Goal: Task Accomplishment & Management: Manage account settings

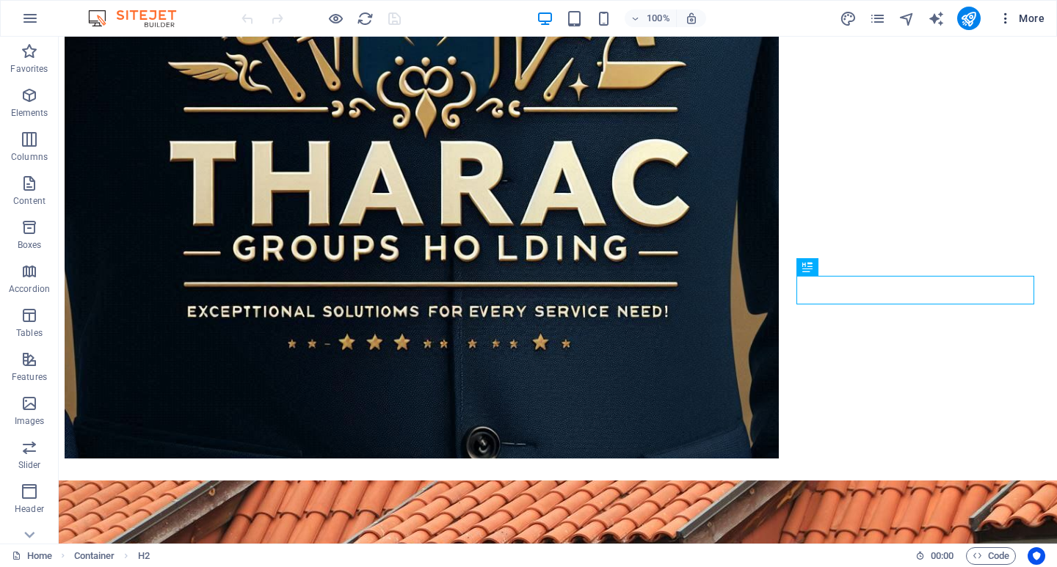
click at [1007, 20] on icon "button" at bounding box center [1005, 18] width 15 height 15
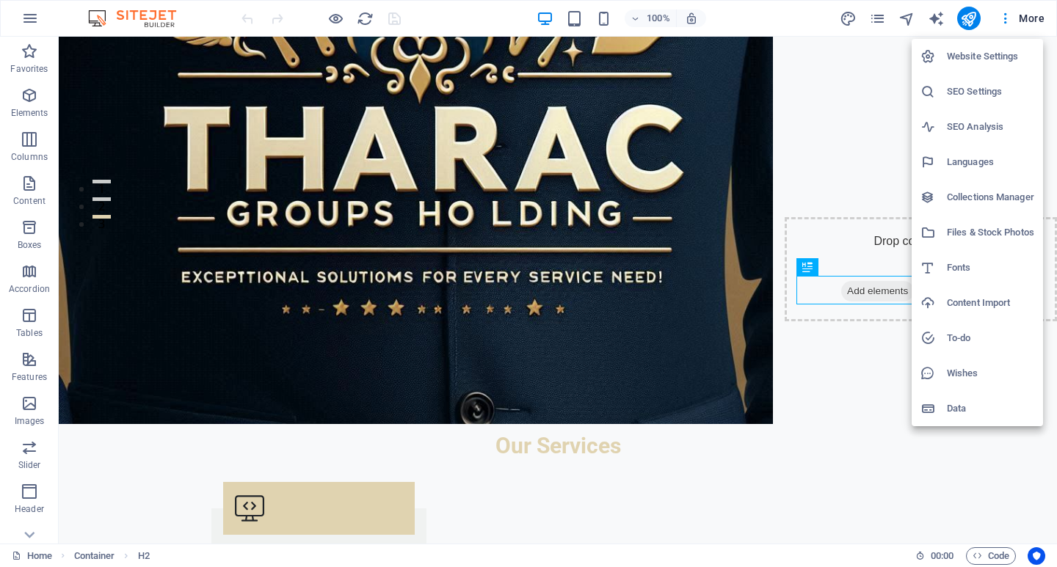
click at [964, 57] on h6 "Website Settings" at bounding box center [990, 57] width 87 height 18
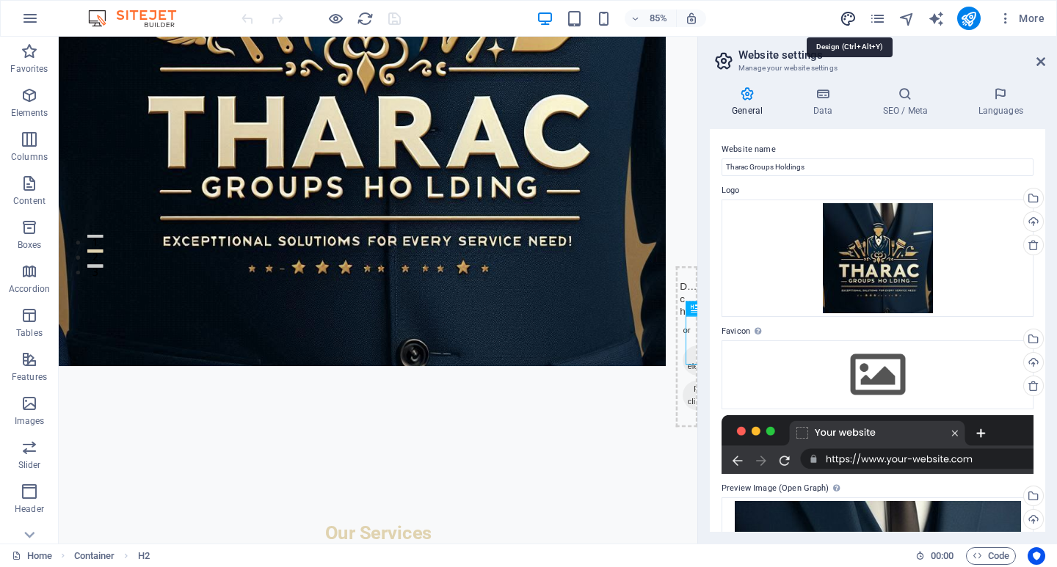
click at [848, 15] on icon "design" at bounding box center [847, 18] width 17 height 17
select select "200"
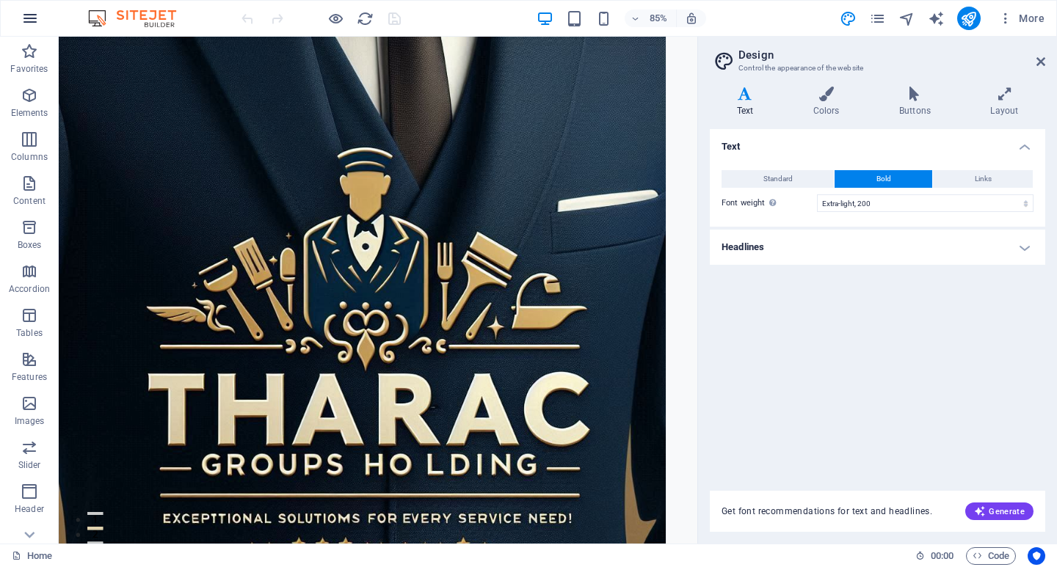
click at [30, 14] on icon "button" at bounding box center [30, 19] width 18 height 18
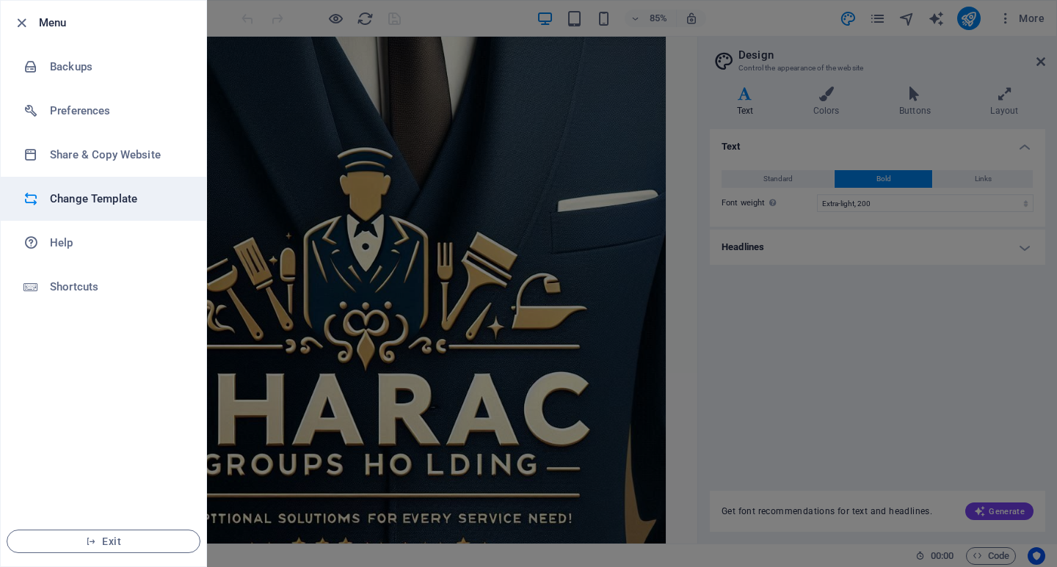
click at [83, 192] on h6 "Change Template" at bounding box center [118, 199] width 136 height 18
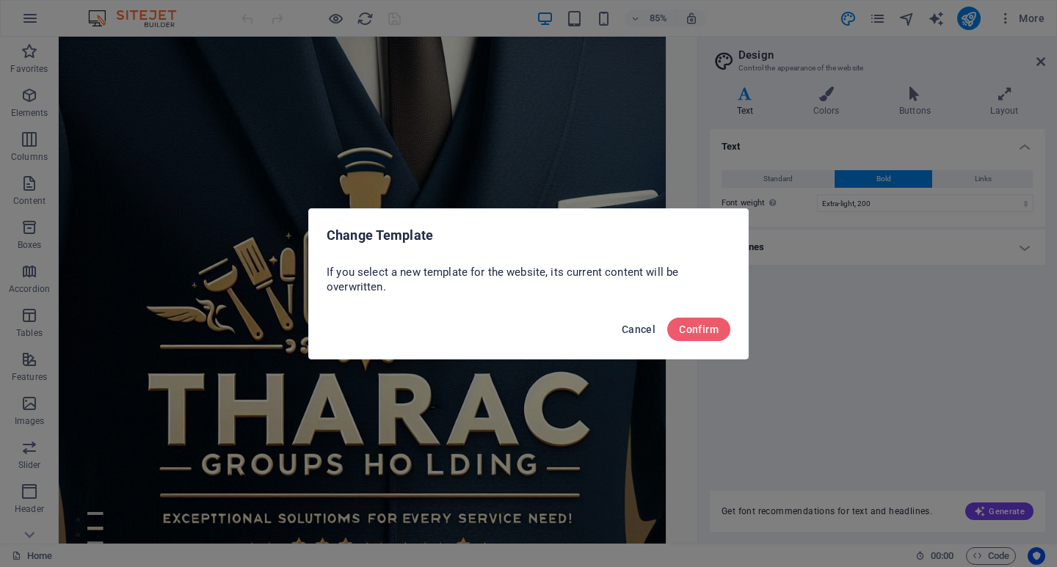
click at [636, 325] on span "Cancel" at bounding box center [639, 330] width 34 height 12
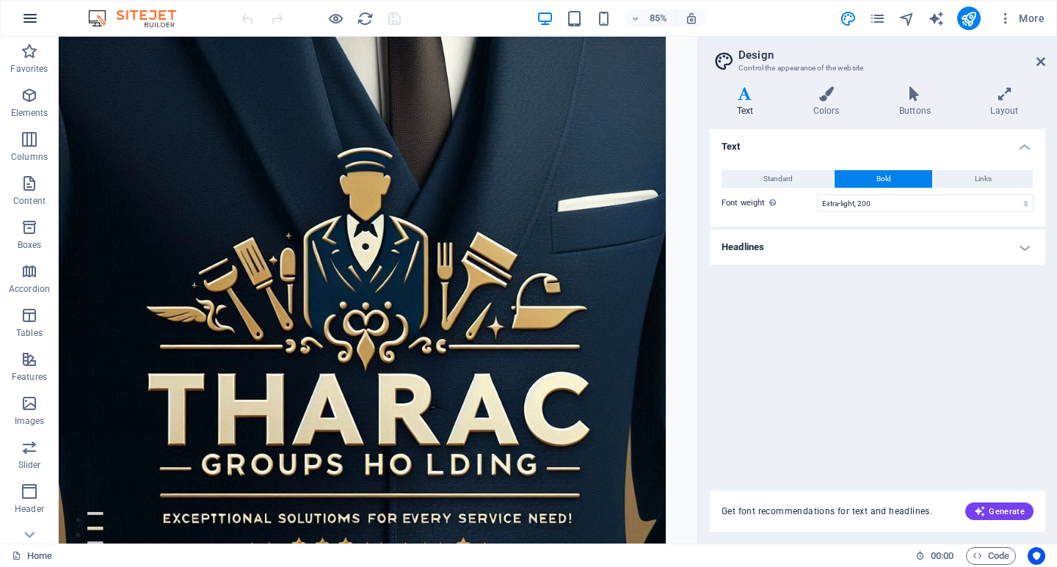
click at [28, 23] on icon "button" at bounding box center [30, 19] width 18 height 18
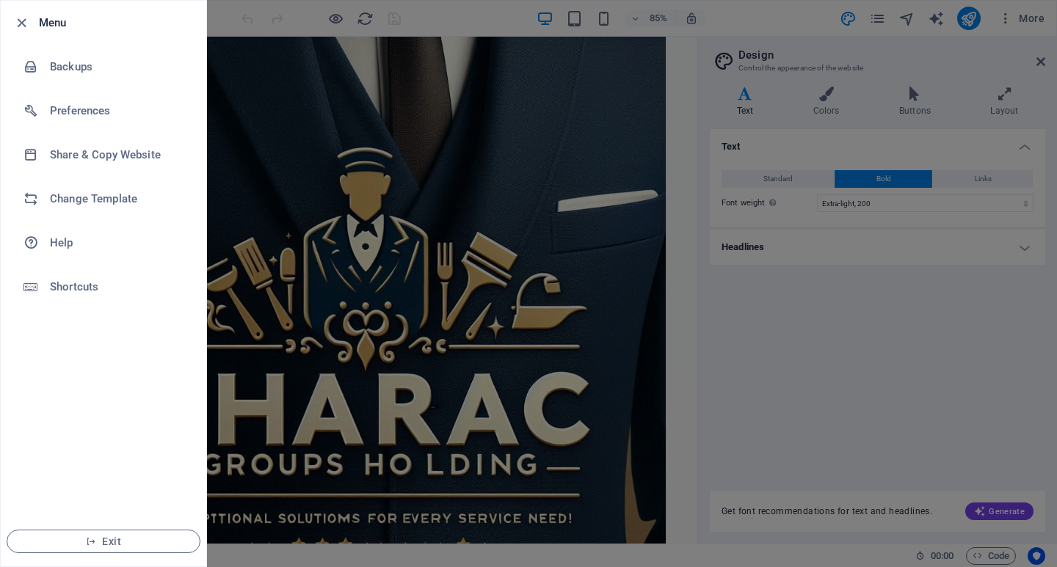
click at [743, 21] on div at bounding box center [528, 283] width 1057 height 567
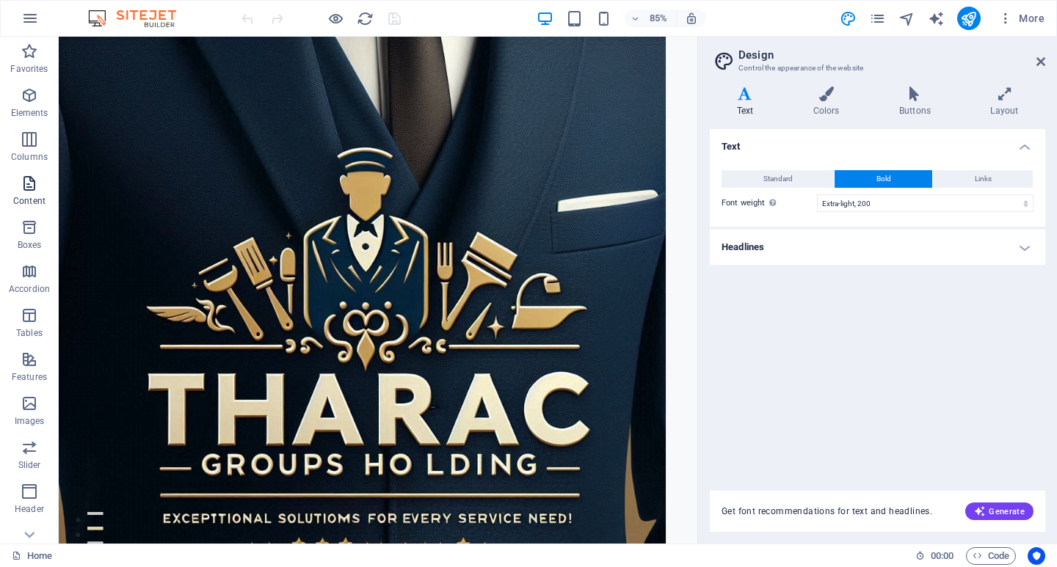
click at [37, 180] on icon "button" at bounding box center [30, 184] width 18 height 18
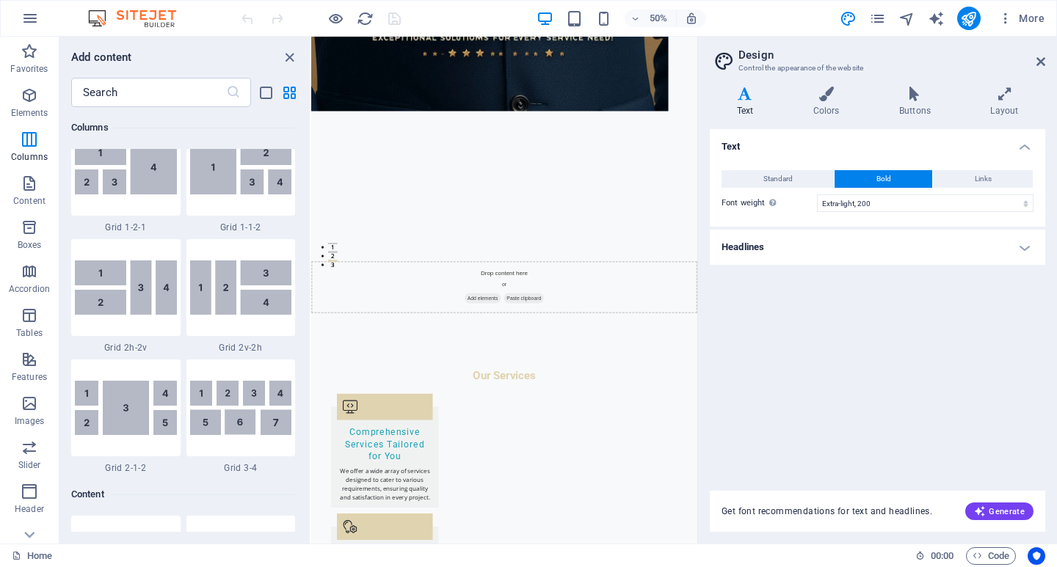
scroll to position [440, 0]
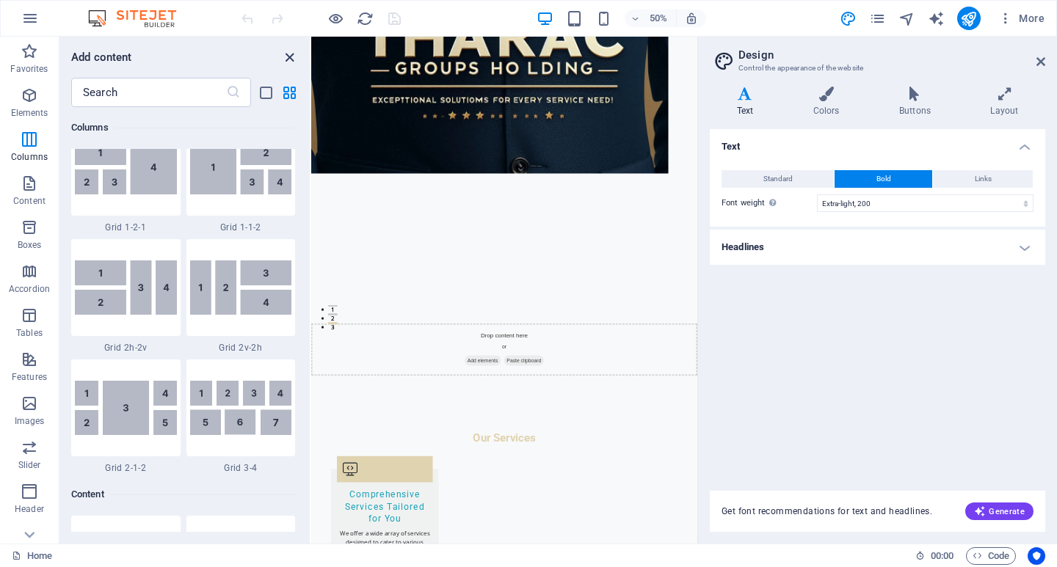
click at [283, 52] on icon "close panel" at bounding box center [289, 57] width 17 height 17
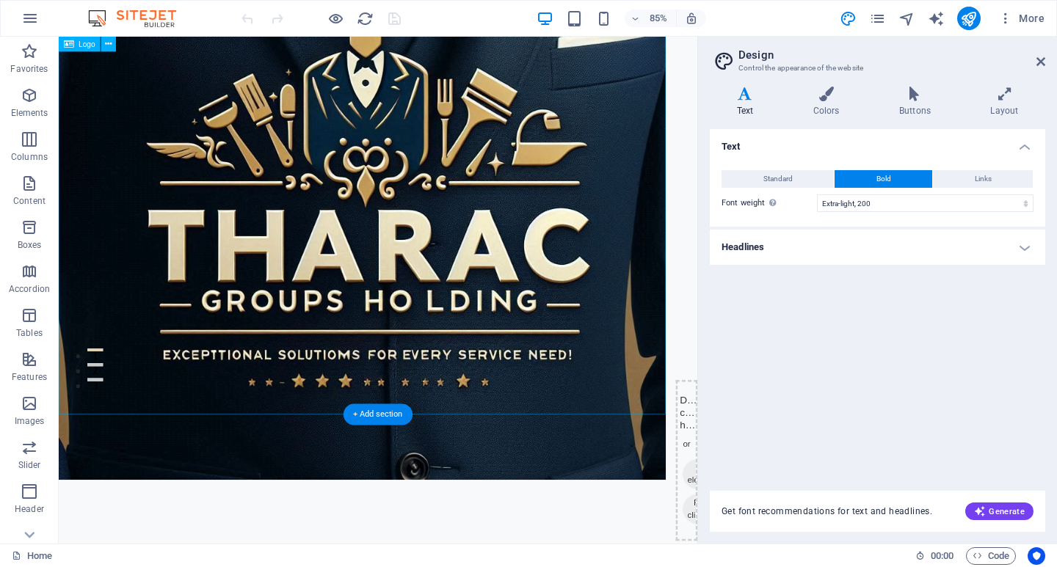
scroll to position [0, 0]
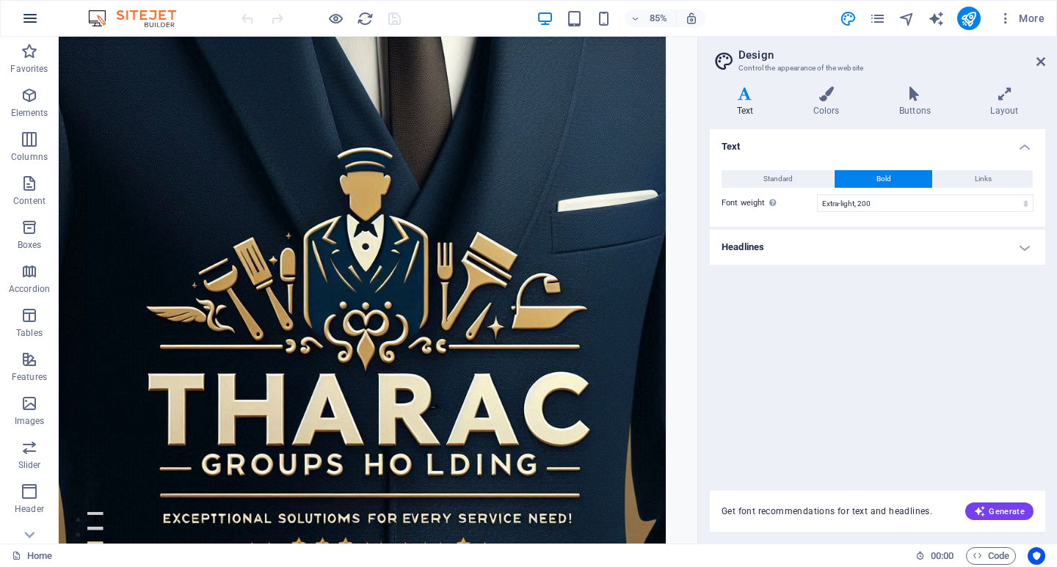
click at [34, 21] on icon "button" at bounding box center [30, 19] width 18 height 18
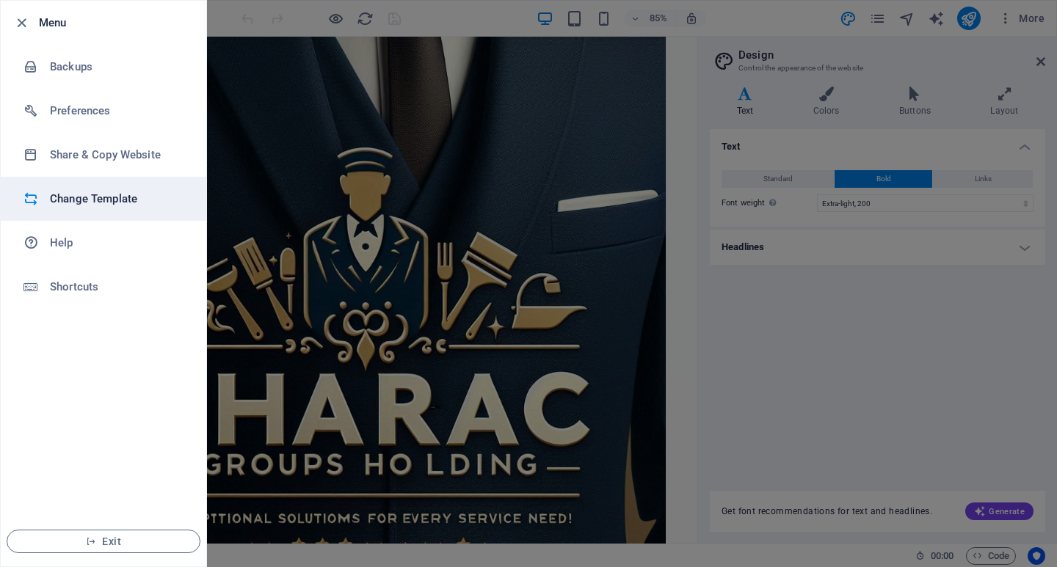
click at [90, 200] on h6 "Change Template" at bounding box center [118, 199] width 136 height 18
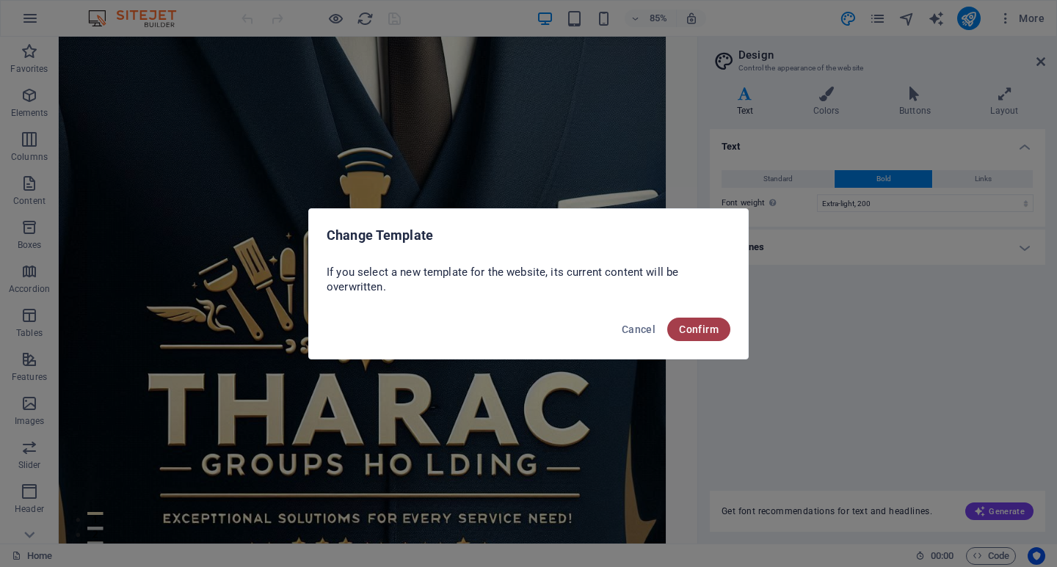
click at [705, 324] on span "Confirm" at bounding box center [699, 330] width 40 height 12
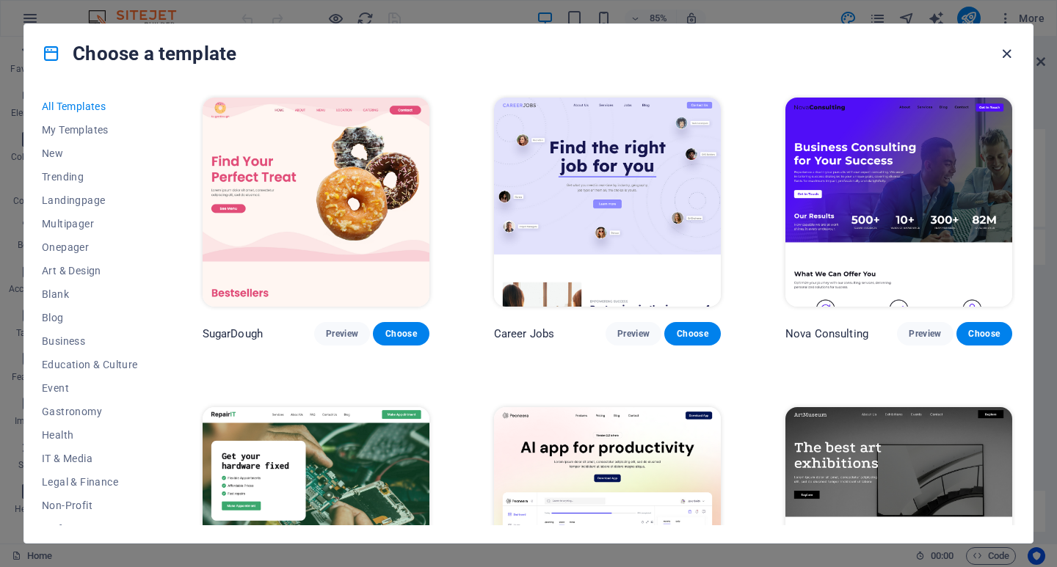
click at [1004, 50] on icon "button" at bounding box center [1006, 53] width 17 height 17
